Goal: Book appointment/travel/reservation

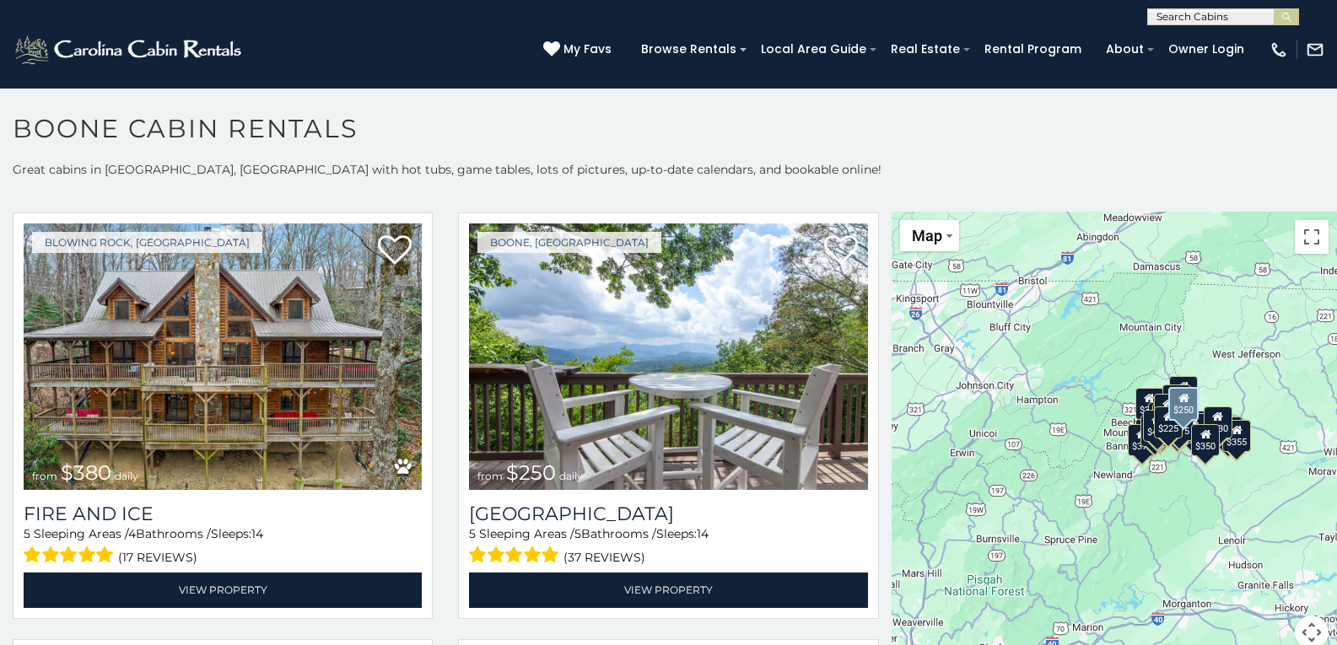
scroll to position [4385, 0]
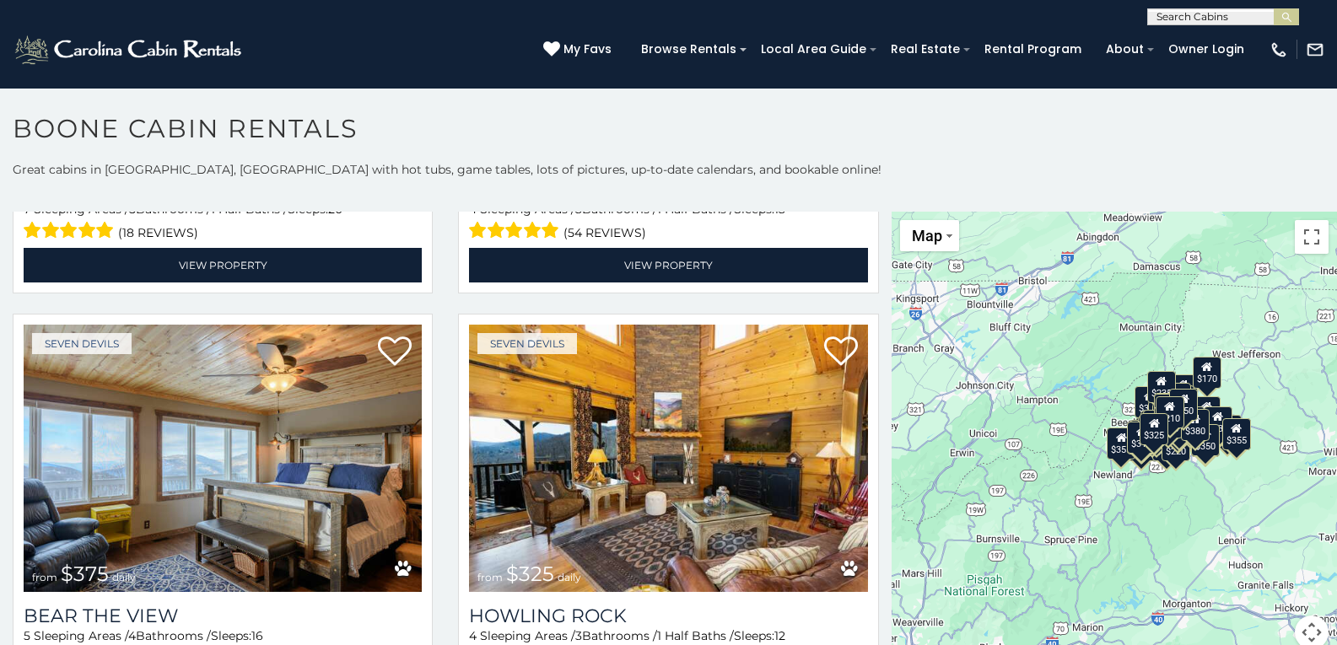
click at [1171, 438] on div "$225" at bounding box center [1168, 422] width 29 height 32
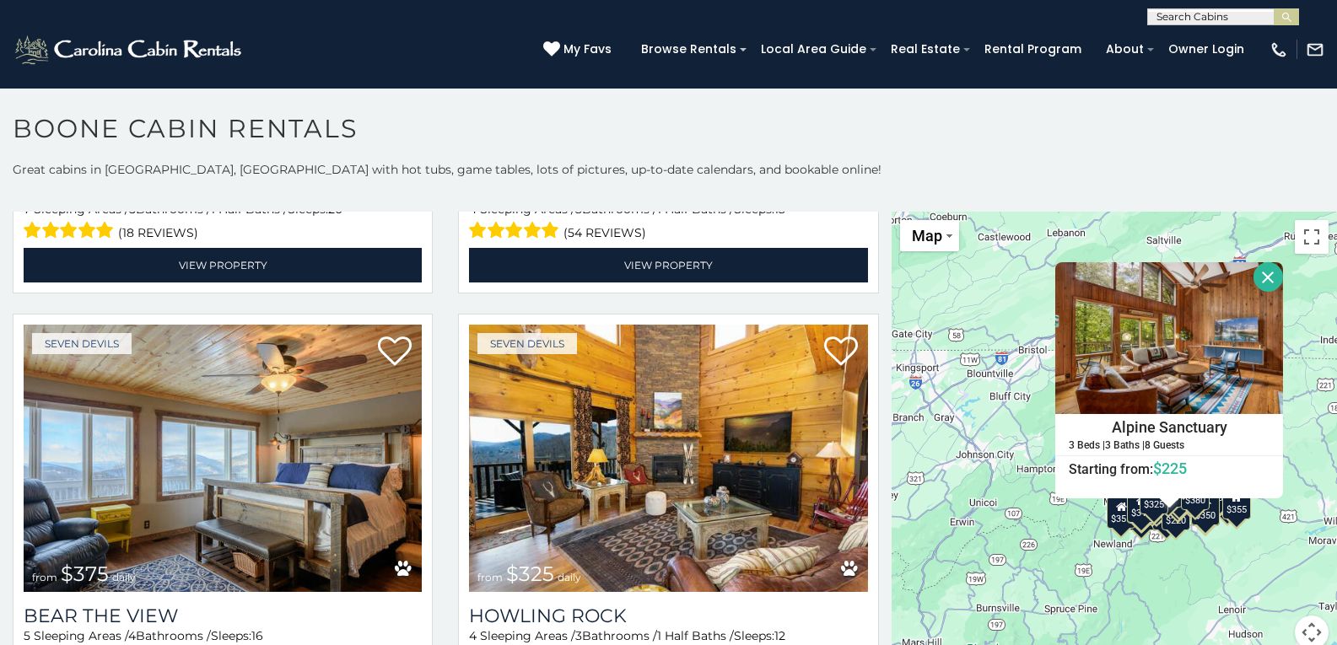
click at [1198, 573] on div "$349 $480 $525 $315 $355 $675 $635 $930 $400 $451 $330 $400 $485 $460 $395 $255…" at bounding box center [1113, 441] width 445 height 458
click at [1263, 276] on button "Close" at bounding box center [1268, 277] width 30 height 30
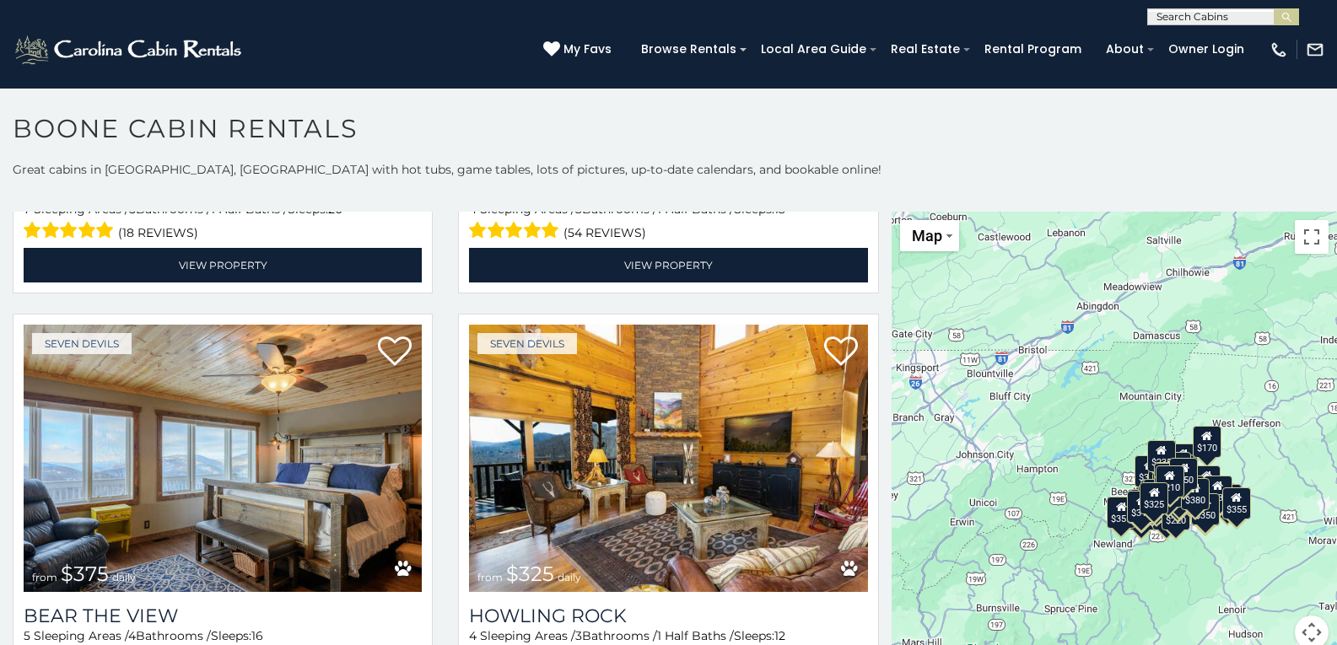
click at [1269, 593] on div "$349 $480 $525 $315 $355 $675 $635 $930 $400 $451 $330 $400 $485 $460 $395 $255…" at bounding box center [1113, 441] width 445 height 458
click at [1297, 632] on button "Map camera controls" at bounding box center [1312, 633] width 34 height 34
click at [1263, 546] on button "Zoom in" at bounding box center [1269, 548] width 34 height 34
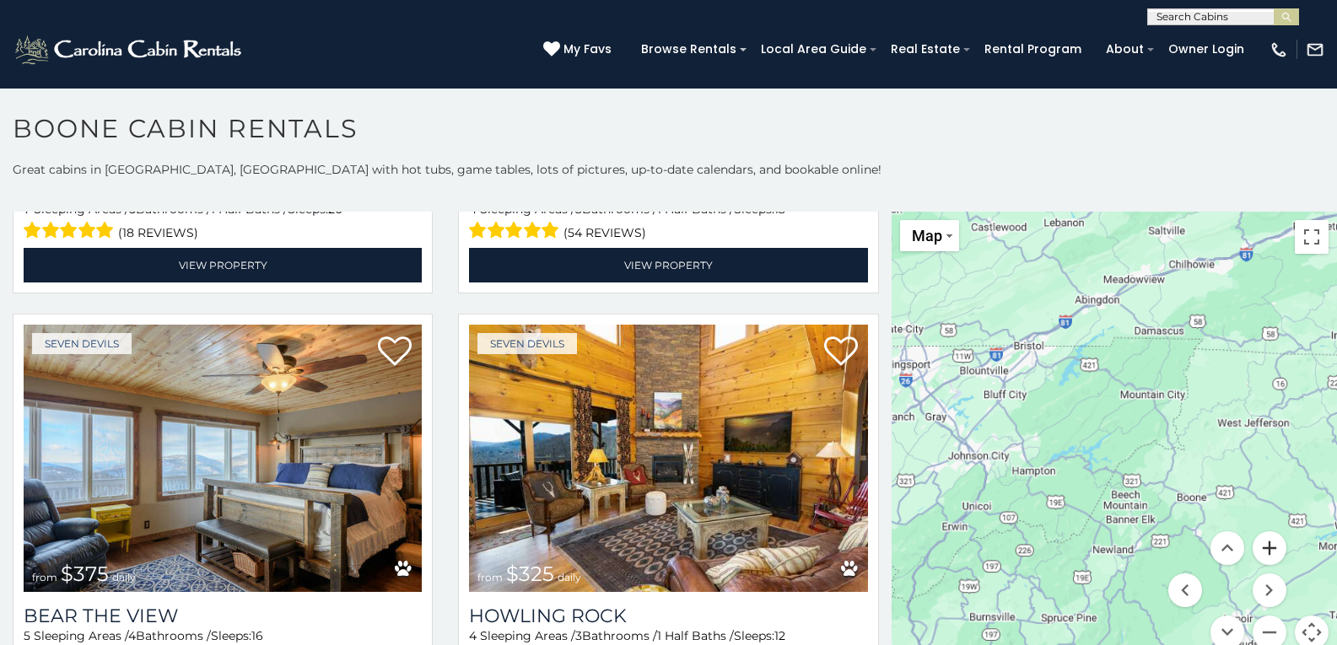
click at [1263, 546] on button "Zoom in" at bounding box center [1269, 548] width 34 height 34
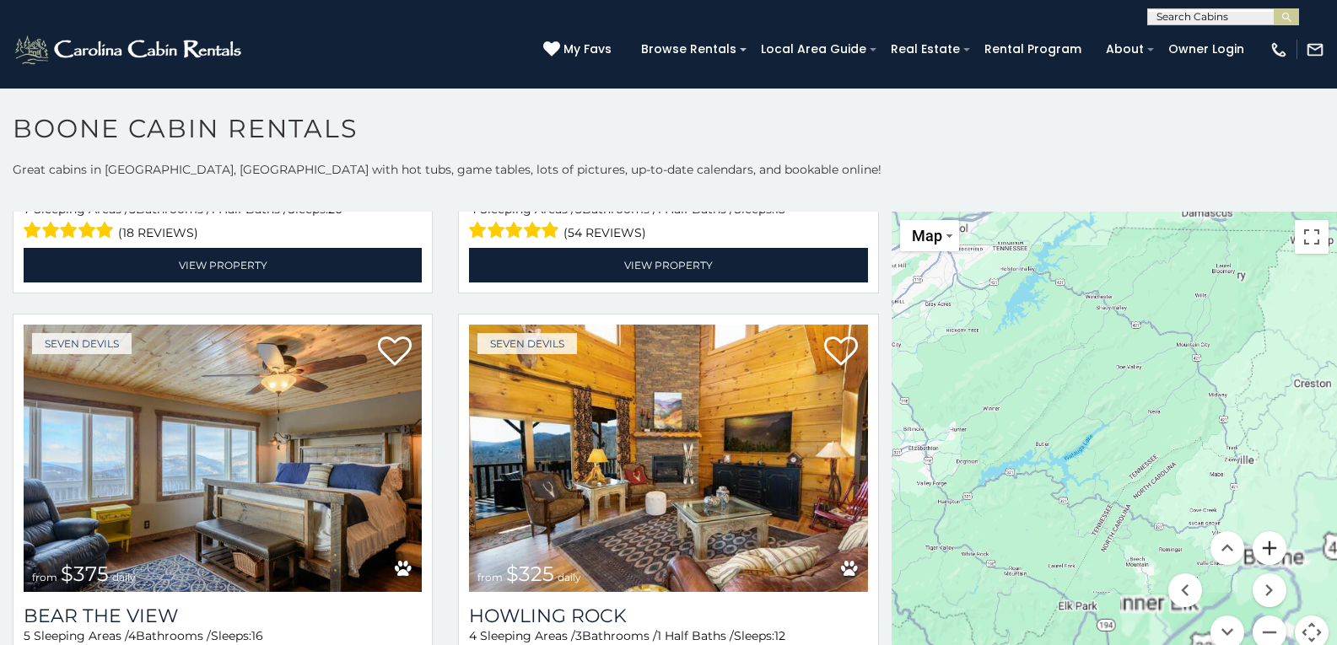
click at [1263, 546] on button "Zoom in" at bounding box center [1269, 548] width 34 height 34
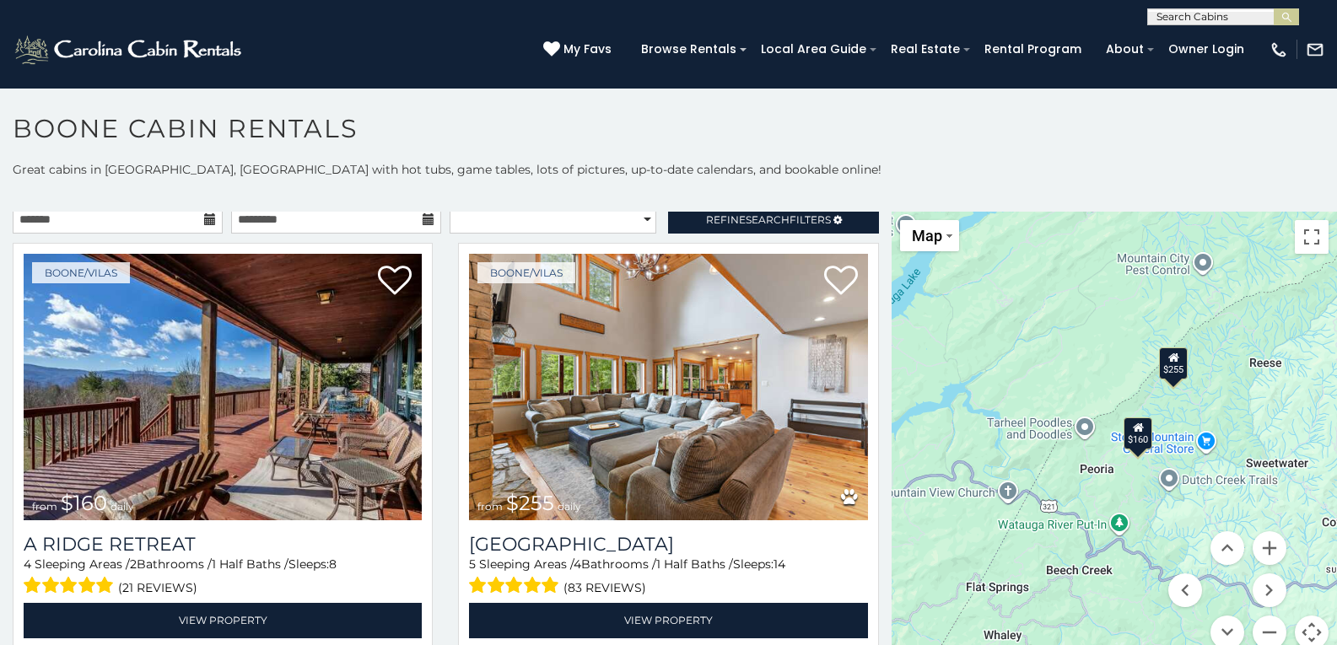
scroll to position [2, 0]
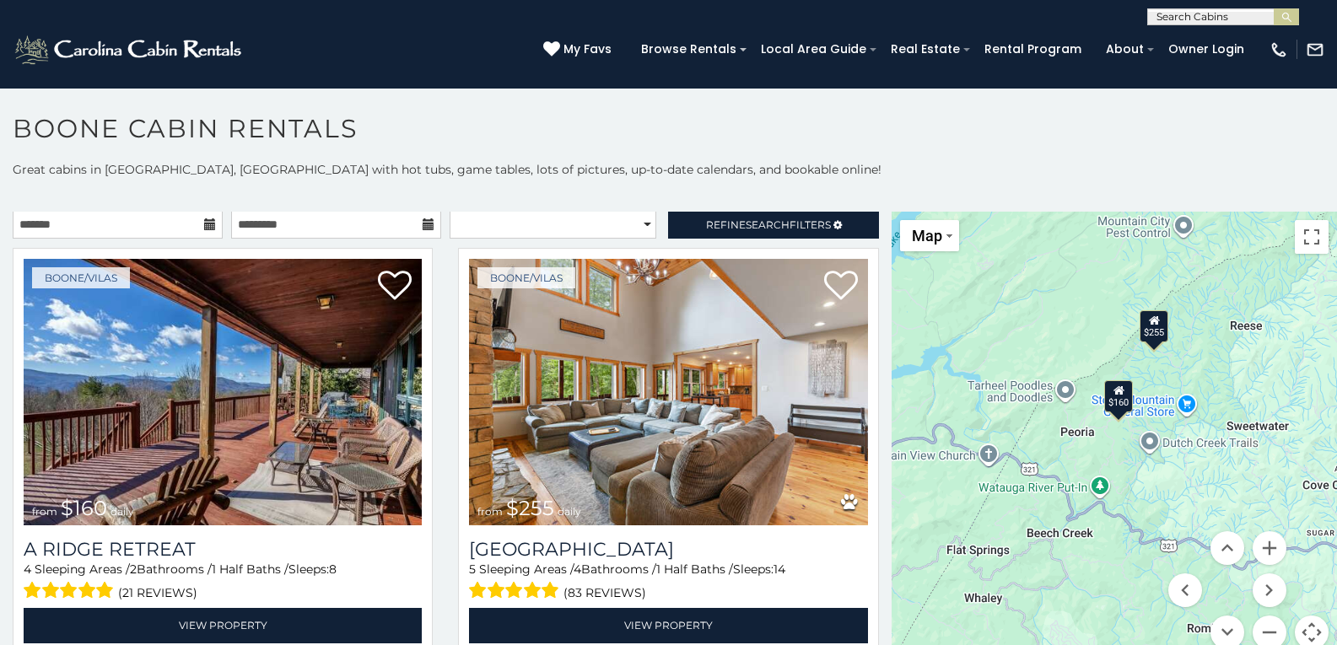
drag, startPoint x: 1197, startPoint y: 525, endPoint x: 1042, endPoint y: 234, distance: 329.0
click at [1042, 234] on div "$160 $255" at bounding box center [1113, 441] width 445 height 458
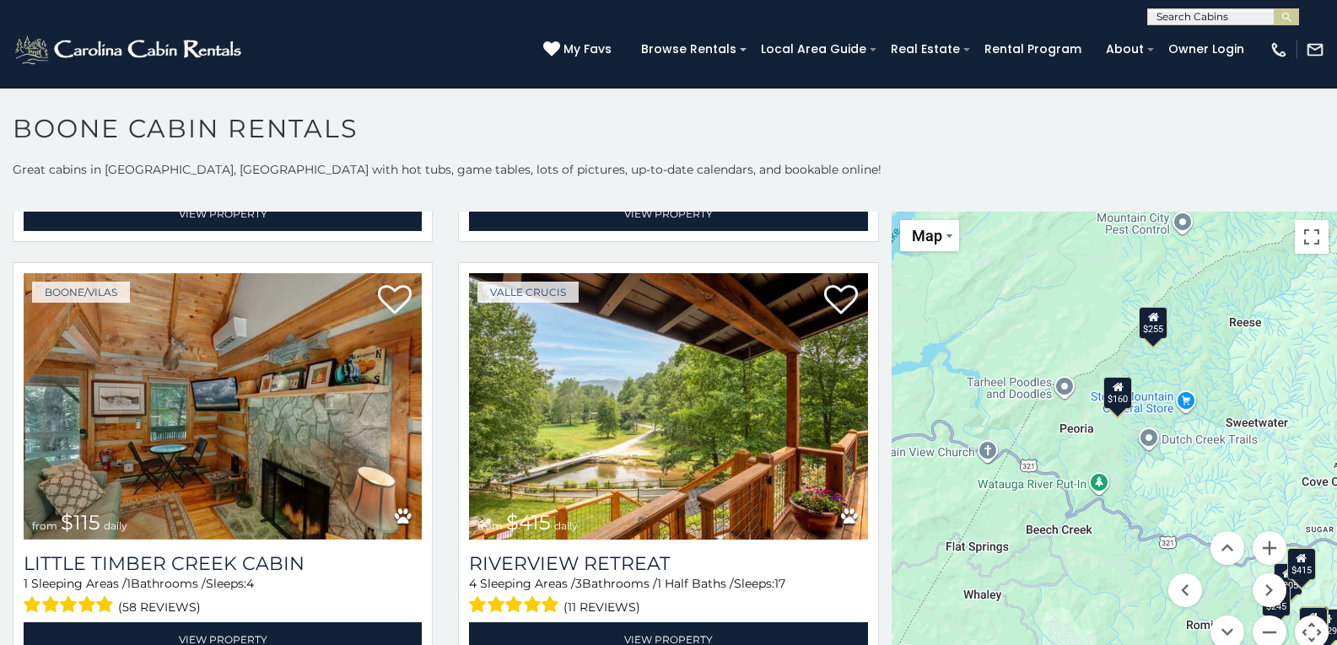
scroll to position [15, 0]
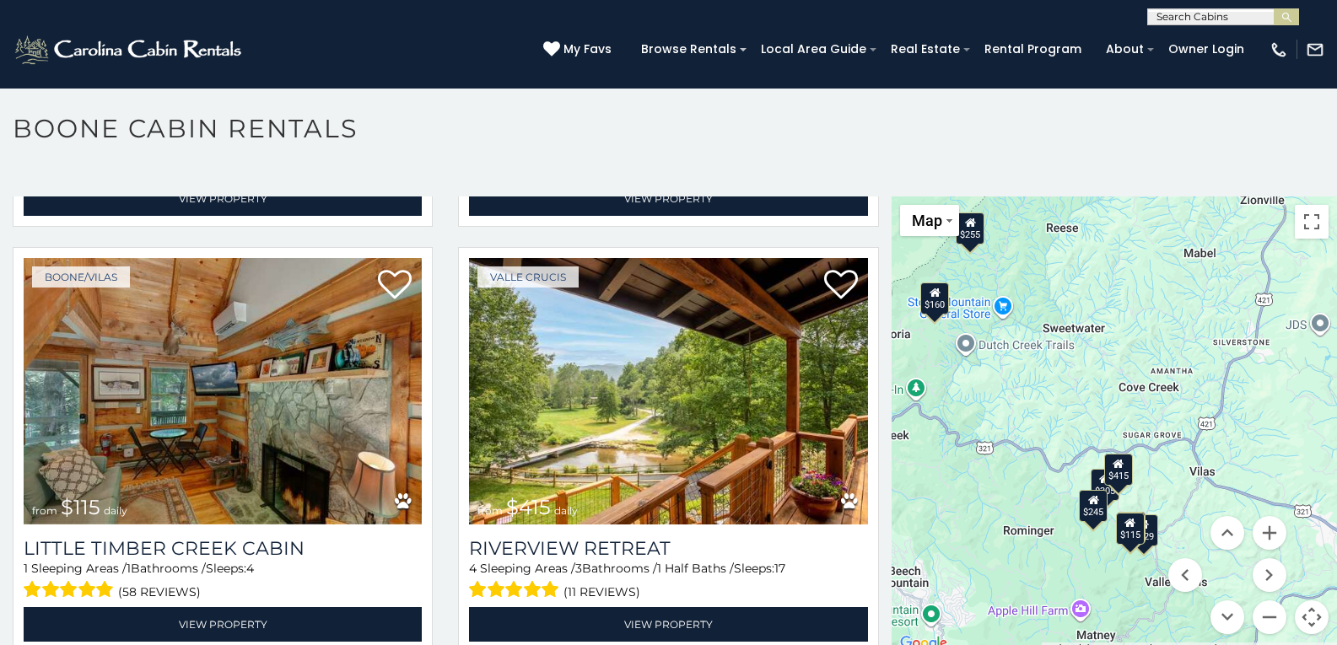
drag, startPoint x: 1229, startPoint y: 491, endPoint x: 1041, endPoint y: 408, distance: 205.4
click at [1041, 408] on div "$305 $245 $160 $255 $229 $155 $115 $415" at bounding box center [1113, 426] width 445 height 458
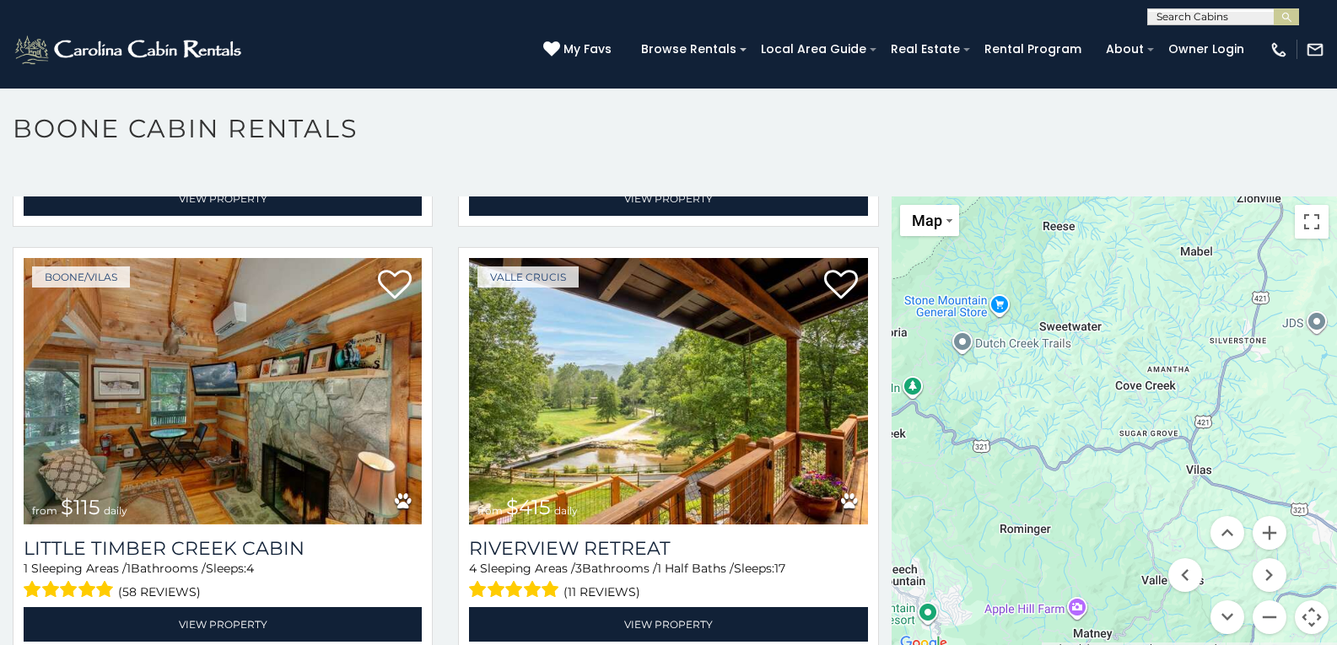
scroll to position [9, 0]
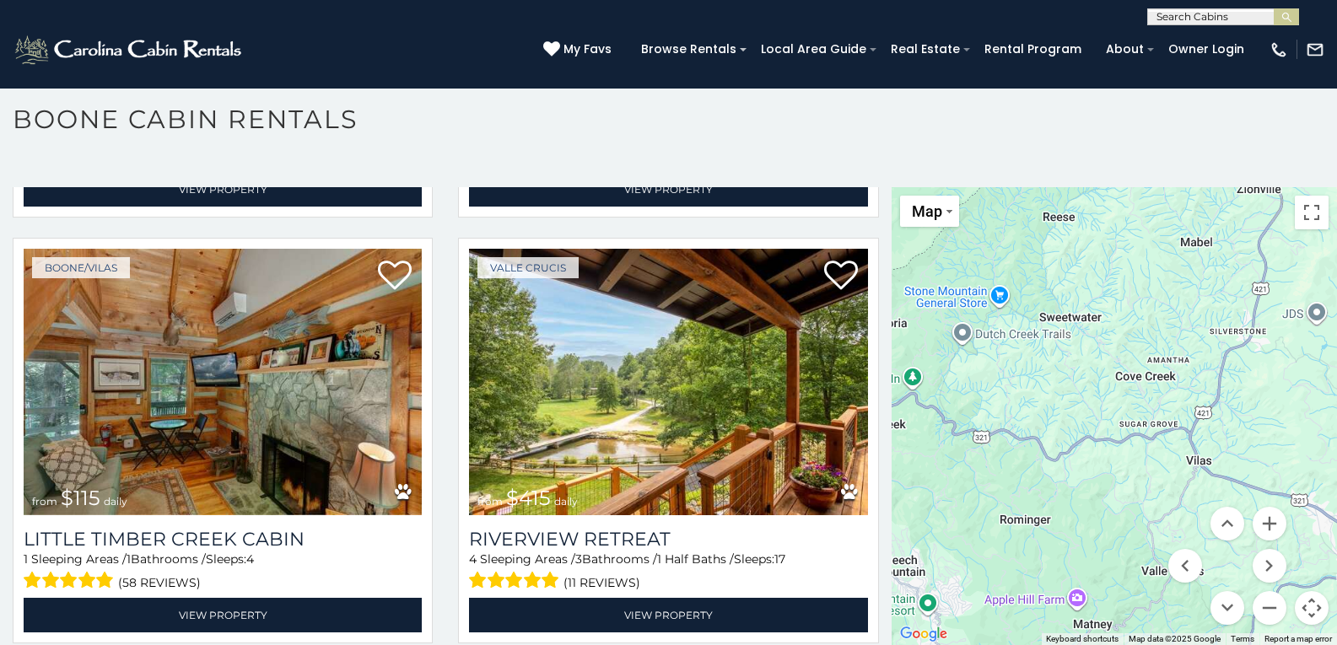
scroll to position [5905, 0]
